Goal: Transaction & Acquisition: Purchase product/service

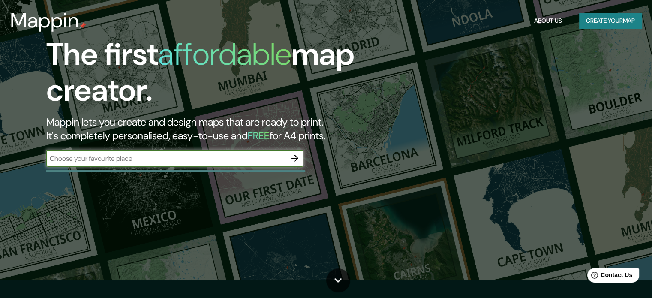
scroll to position [41, 0]
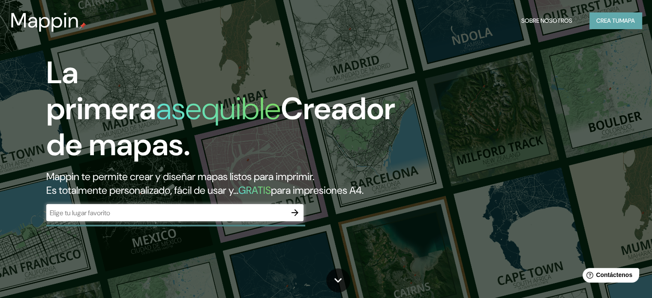
click at [602, 20] on font "Crea tu" at bounding box center [608, 21] width 23 height 8
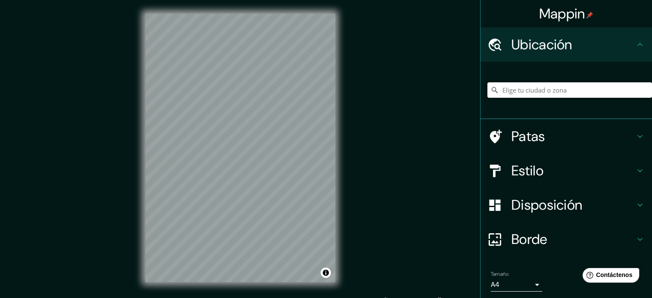
click at [528, 89] on input "Elige tu ciudad o zona" at bounding box center [570, 89] width 165 height 15
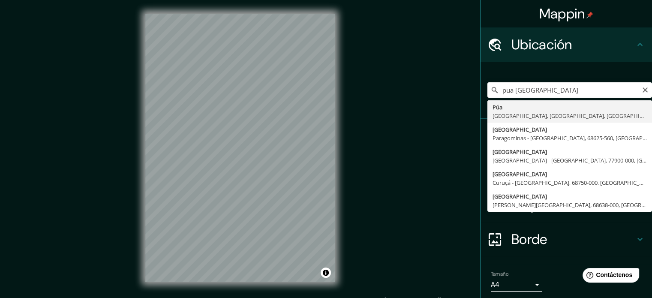
type input "[PERSON_NAME][GEOGRAPHIC_DATA], [GEOGRAPHIC_DATA], [GEOGRAPHIC_DATA]"
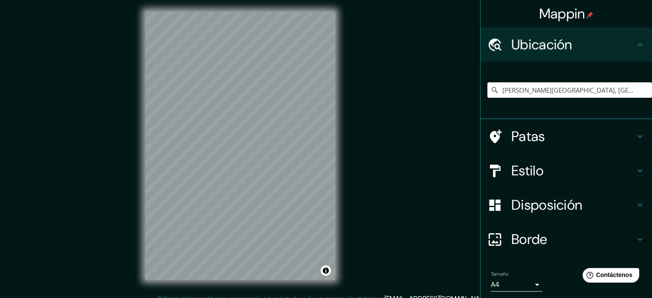
scroll to position [3, 0]
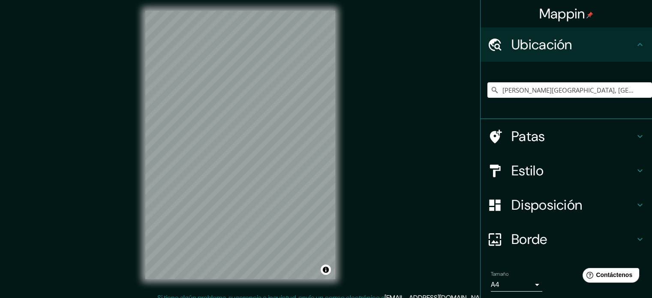
click at [524, 172] on font "Estilo" at bounding box center [528, 171] width 32 height 18
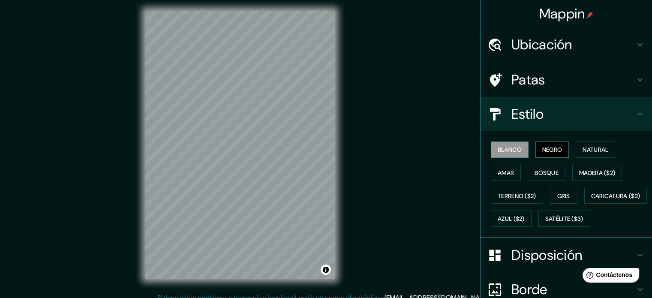
click at [549, 151] on font "Negro" at bounding box center [553, 150] width 20 height 8
click at [498, 148] on font "Blanco" at bounding box center [510, 150] width 24 height 8
click at [507, 171] on font "Amar" at bounding box center [506, 173] width 16 height 8
click at [506, 151] on font "Blanco" at bounding box center [510, 150] width 24 height 8
click at [603, 147] on font "Natural" at bounding box center [596, 150] width 26 height 8
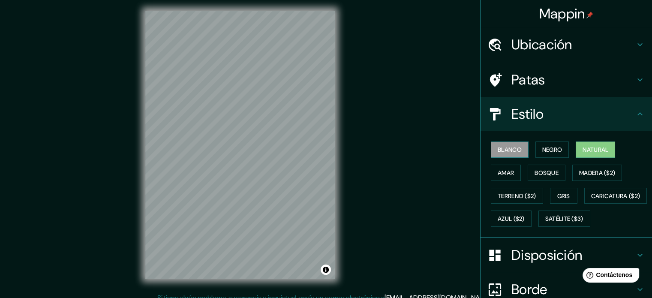
click at [510, 151] on font "Blanco" at bounding box center [510, 150] width 24 height 8
click at [519, 149] on button "Blanco" at bounding box center [510, 150] width 38 height 16
click at [545, 148] on font "Negro" at bounding box center [553, 150] width 20 height 8
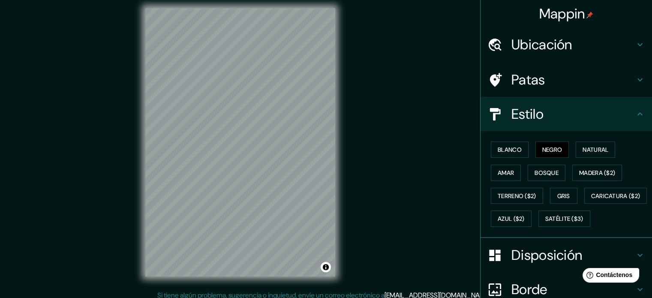
scroll to position [11, 0]
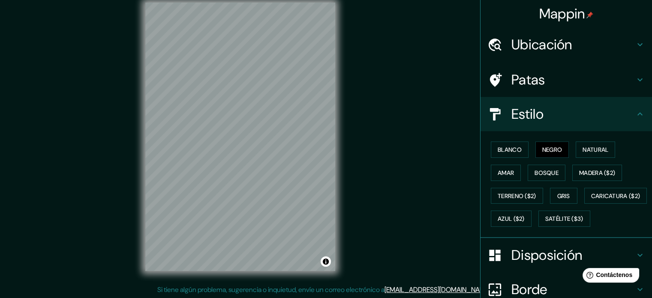
click at [100, 214] on div "Mappin Ubicación [PERSON_NAME][GEOGRAPHIC_DATA], [GEOGRAPHIC_DATA], [GEOGRAPHIC…" at bounding box center [326, 144] width 652 height 310
click at [542, 192] on div "Blanco Negro Natural Amar Bosque Madera ($2) Terreno ($2) Gris Caricatura ($2) …" at bounding box center [570, 184] width 165 height 92
click at [529, 194] on font "Terreno ($2)" at bounding box center [517, 196] width 39 height 8
click at [571, 196] on button "Gris" at bounding box center [563, 196] width 27 height 16
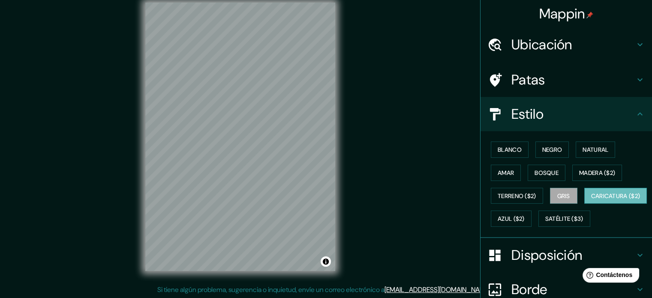
click at [592, 200] on font "Caricatura ($2)" at bounding box center [616, 196] width 49 height 8
click at [532, 220] on button "Azul ($2)" at bounding box center [511, 219] width 41 height 16
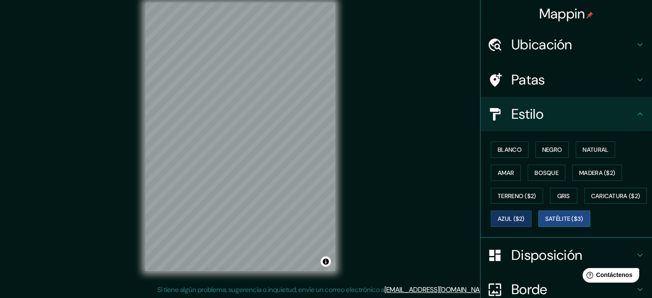
click at [546, 223] on font "Satélite ($3)" at bounding box center [565, 219] width 38 height 8
click at [547, 149] on font "Negro" at bounding box center [553, 150] width 20 height 8
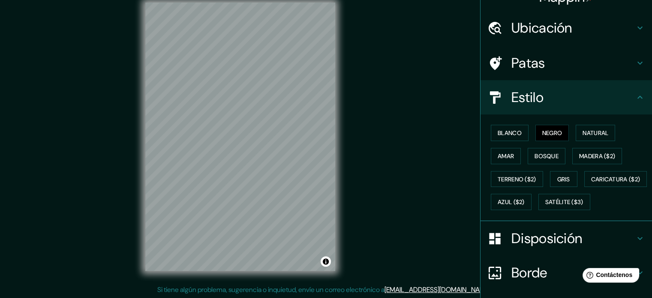
scroll to position [0, 0]
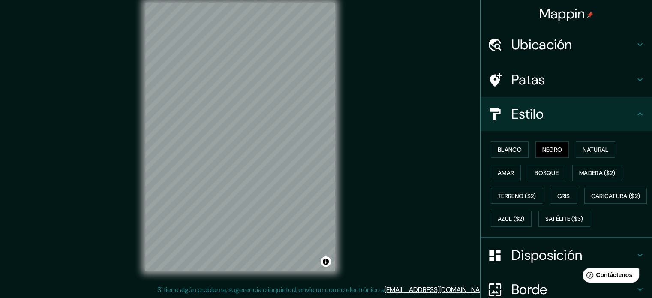
click at [541, 114] on h4 "Estilo" at bounding box center [574, 114] width 124 height 17
click at [636, 116] on icon at bounding box center [640, 114] width 10 height 10
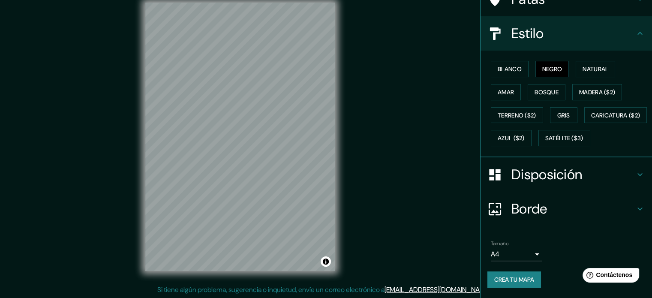
click at [528, 208] on font "Borde" at bounding box center [530, 209] width 36 height 18
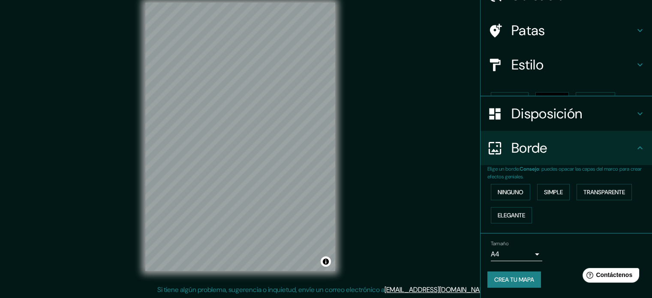
scroll to position [34, 0]
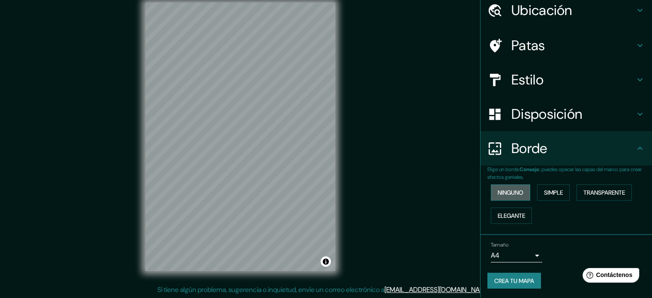
click at [515, 191] on font "Ninguno" at bounding box center [511, 193] width 26 height 8
click at [550, 193] on font "Simple" at bounding box center [553, 193] width 19 height 8
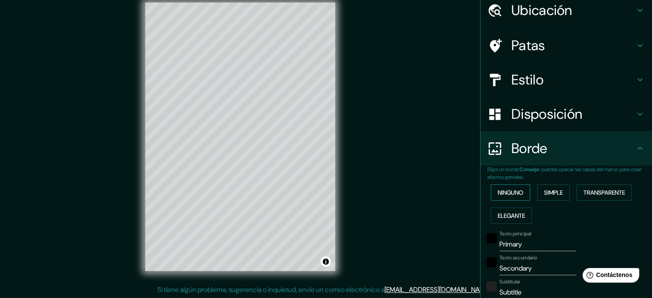
click at [509, 196] on font "Ninguno" at bounding box center [511, 192] width 26 height 11
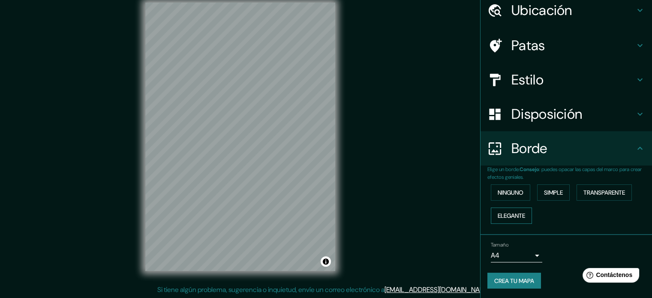
click at [510, 216] on font "Elegante" at bounding box center [511, 216] width 27 height 8
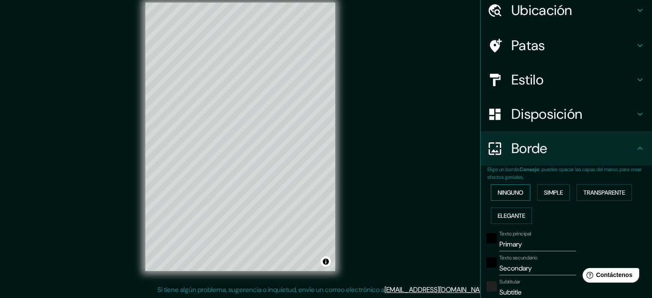
click at [504, 193] on font "Ninguno" at bounding box center [511, 193] width 26 height 8
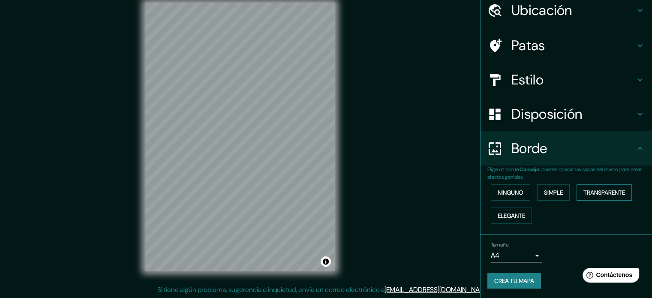
click at [619, 190] on font "Transparente" at bounding box center [605, 193] width 42 height 8
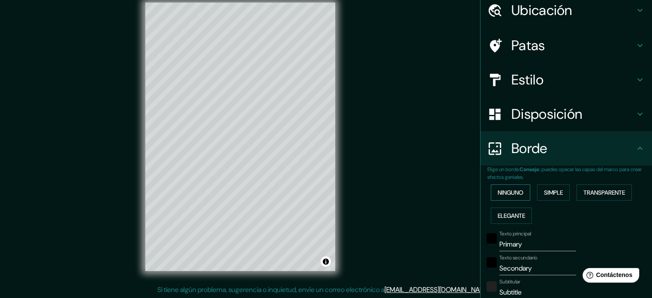
click at [518, 190] on font "Ninguno" at bounding box center [511, 193] width 26 height 8
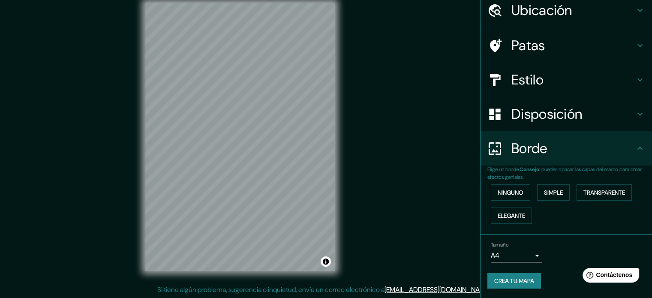
click at [502, 264] on div "Tamaño A4 single" at bounding box center [567, 252] width 158 height 27
click at [510, 254] on body "Mappin Ubicación [PERSON_NAME][GEOGRAPHIC_DATA], [GEOGRAPHIC_DATA], [GEOGRAPHIC…" at bounding box center [326, 138] width 652 height 298
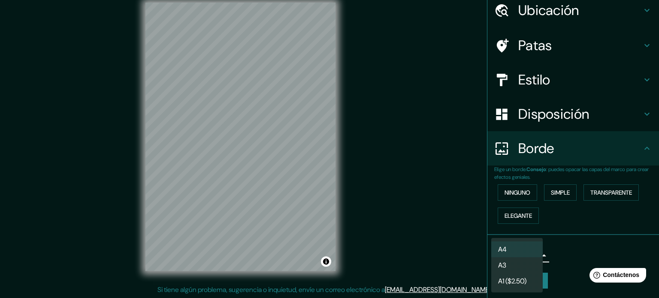
click at [508, 262] on li "A3" at bounding box center [516, 265] width 51 height 16
click at [508, 253] on body "Mappin Ubicación [PERSON_NAME][GEOGRAPHIC_DATA], [GEOGRAPHIC_DATA], [GEOGRAPHIC…" at bounding box center [329, 138] width 659 height 298
click at [510, 281] on font "A1 ($2.50)" at bounding box center [512, 281] width 28 height 9
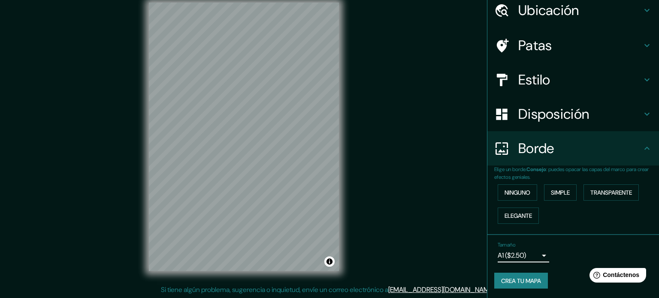
drag, startPoint x: 513, startPoint y: 254, endPoint x: 546, endPoint y: 304, distance: 59.6
click at [546, 287] on html "Mappin Ubicación [PERSON_NAME][GEOGRAPHIC_DATA], [GEOGRAPHIC_DATA], [GEOGRAPHIC…" at bounding box center [329, 138] width 659 height 298
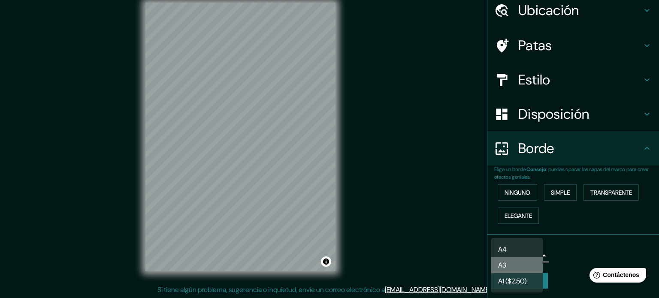
click at [511, 264] on li "A3" at bounding box center [516, 265] width 51 height 16
type input "a4"
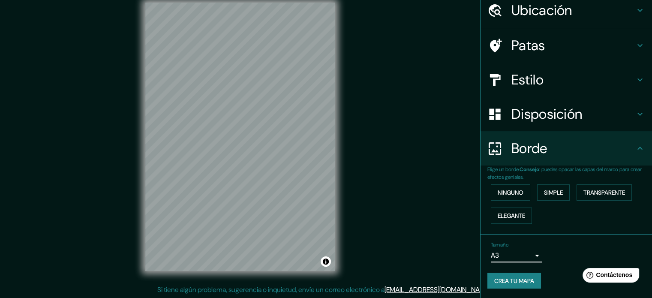
click at [580, 240] on div "Tamaño A3 a4" at bounding box center [567, 252] width 158 height 27
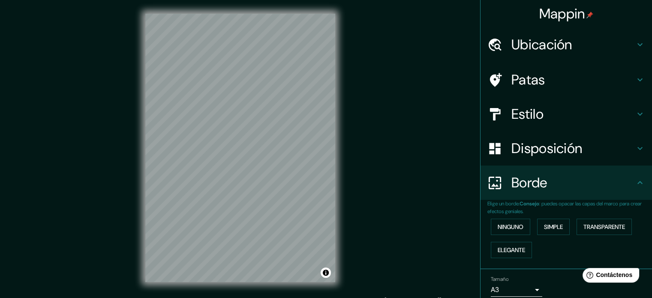
scroll to position [0, 0]
click at [559, 76] on h4 "Patas" at bounding box center [574, 79] width 124 height 17
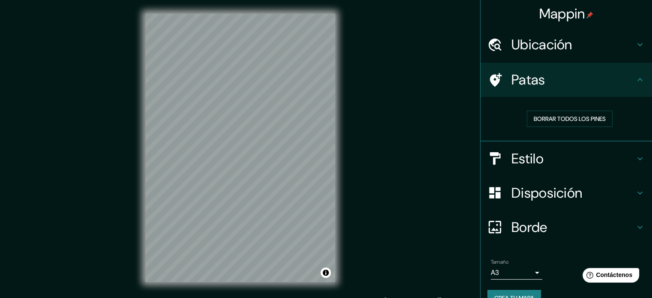
click at [561, 76] on h4 "Patas" at bounding box center [574, 79] width 124 height 17
drag, startPoint x: 642, startPoint y: 84, endPoint x: 631, endPoint y: 85, distance: 11.2
click at [639, 85] on div "Patas" at bounding box center [567, 80] width 172 height 34
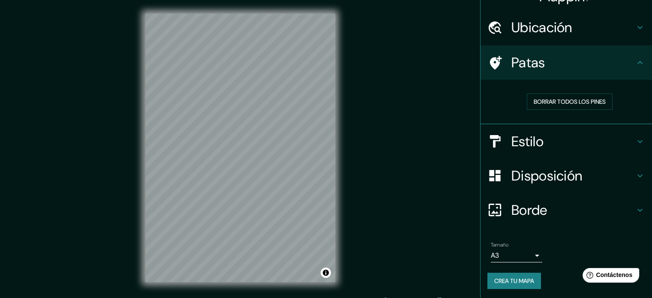
click at [546, 202] on h4 "Borde" at bounding box center [574, 210] width 124 height 17
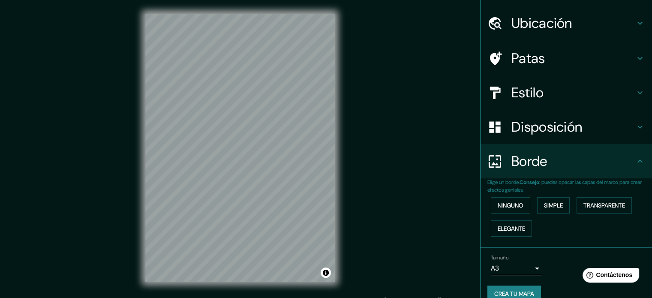
scroll to position [34, 0]
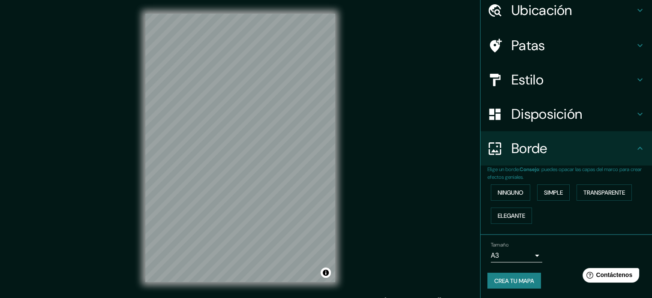
click at [557, 118] on font "Disposición" at bounding box center [547, 114] width 71 height 18
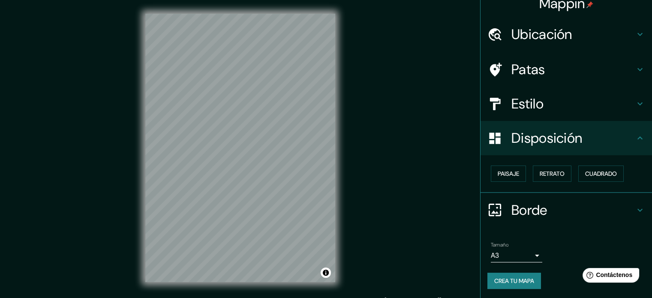
scroll to position [10, 0]
